Goal: Find specific page/section: Find specific page/section

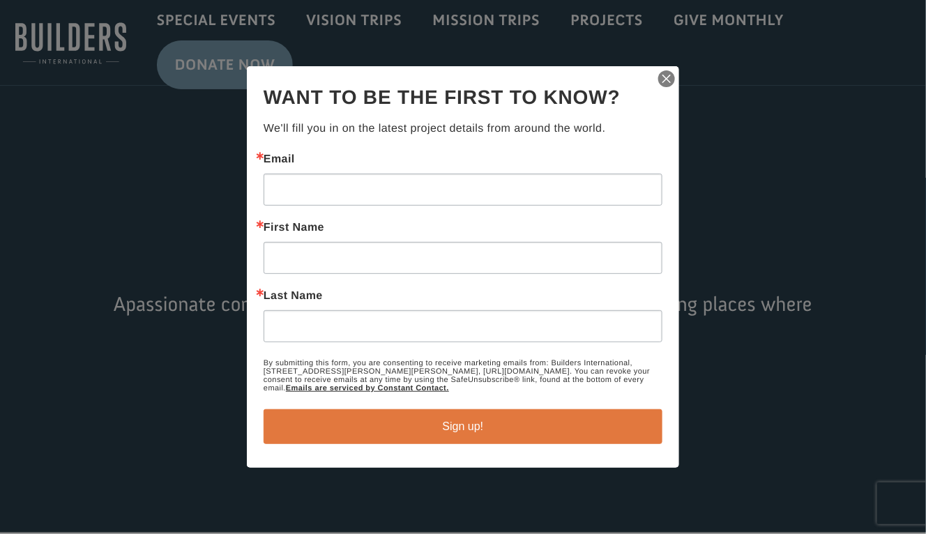
click at [669, 75] on img "button" at bounding box center [667, 79] width 20 height 20
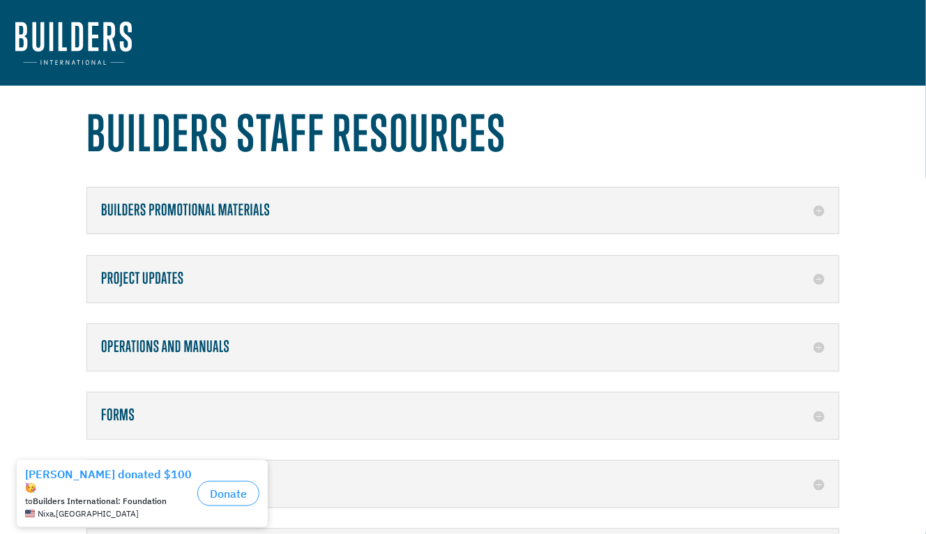
click at [331, 418] on h5 "Forms" at bounding box center [463, 416] width 724 height 18
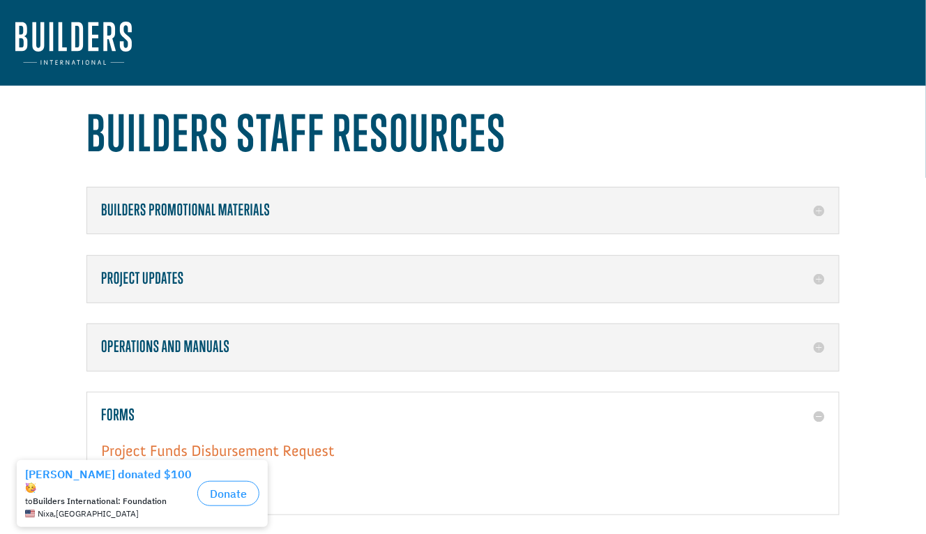
click at [305, 452] on link "Project Funds Disbursement Request" at bounding box center [217, 454] width 233 height 26
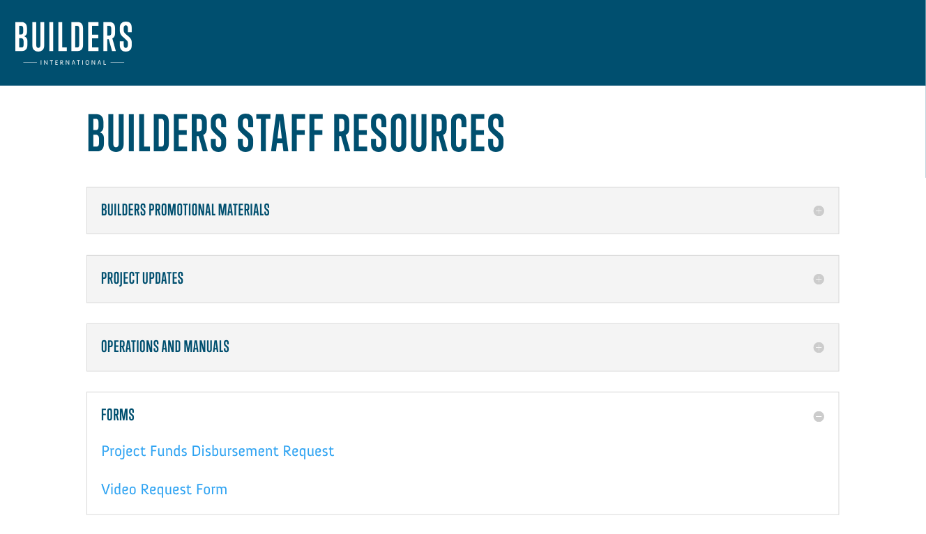
click at [77, 51] on img at bounding box center [73, 43] width 116 height 43
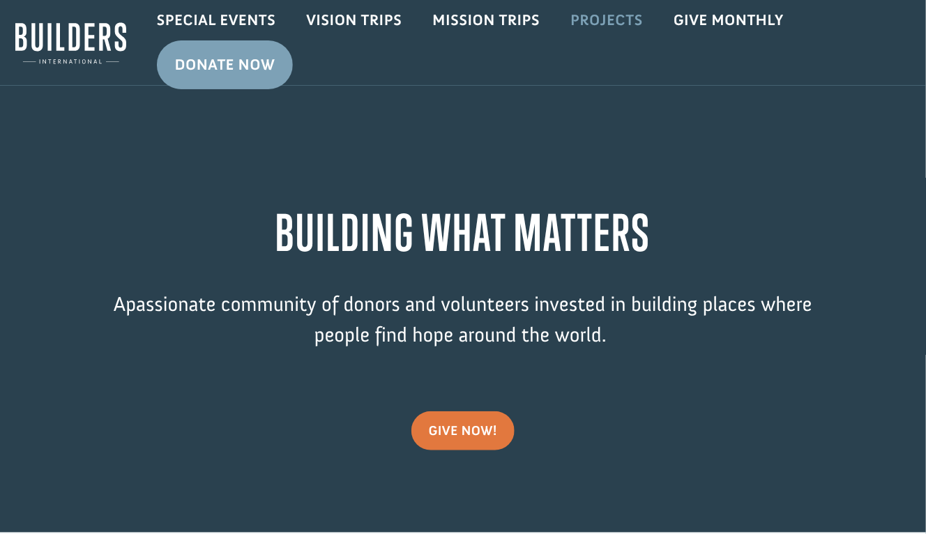
click at [583, 33] on link "Projects" at bounding box center [606, 20] width 103 height 40
